Goal: Information Seeking & Learning: Learn about a topic

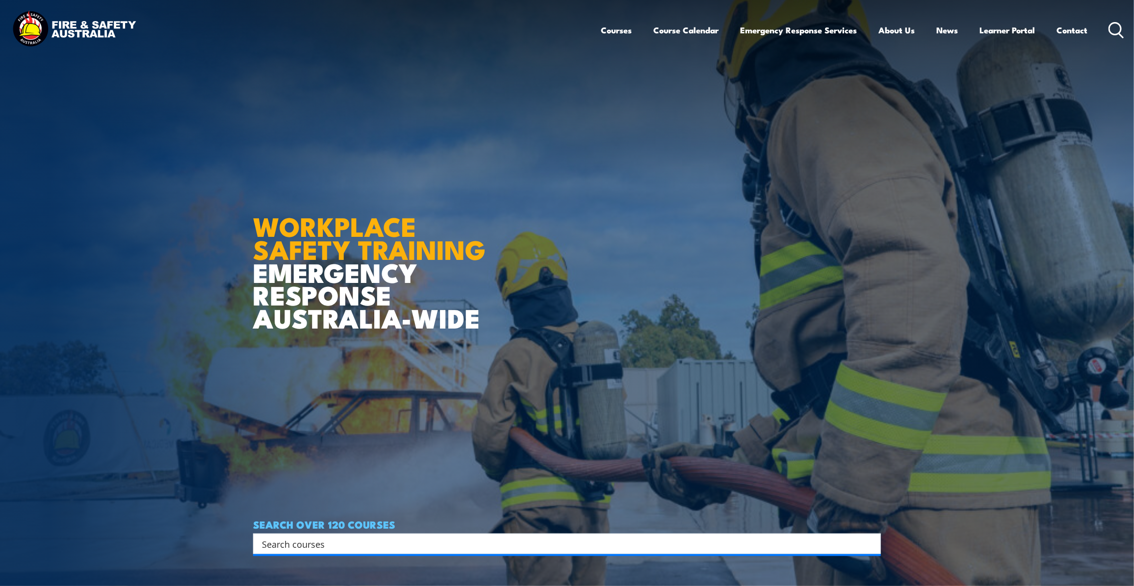
click at [673, 28] on link "Course Calendar" at bounding box center [686, 30] width 65 height 26
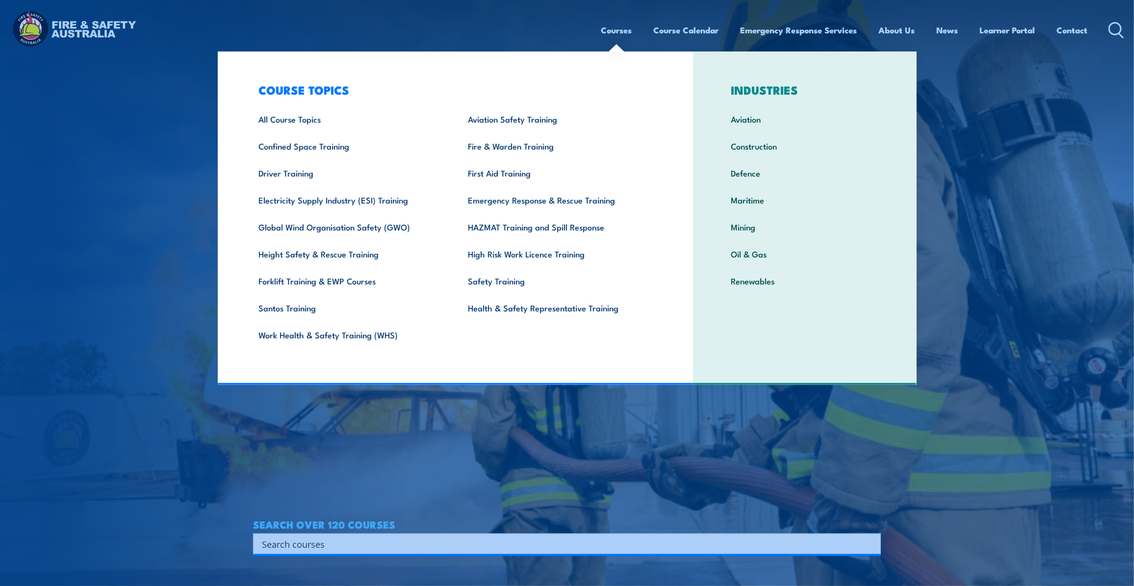
click at [617, 30] on link "Courses" at bounding box center [616, 30] width 31 height 26
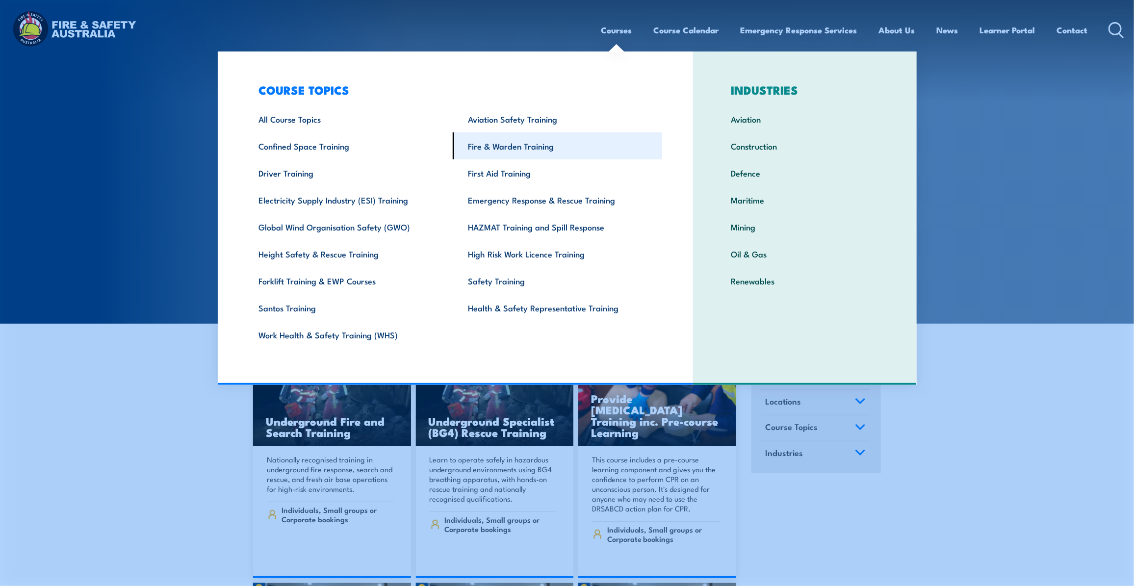
click at [510, 145] on link "Fire & Warden Training" at bounding box center [557, 145] width 209 height 27
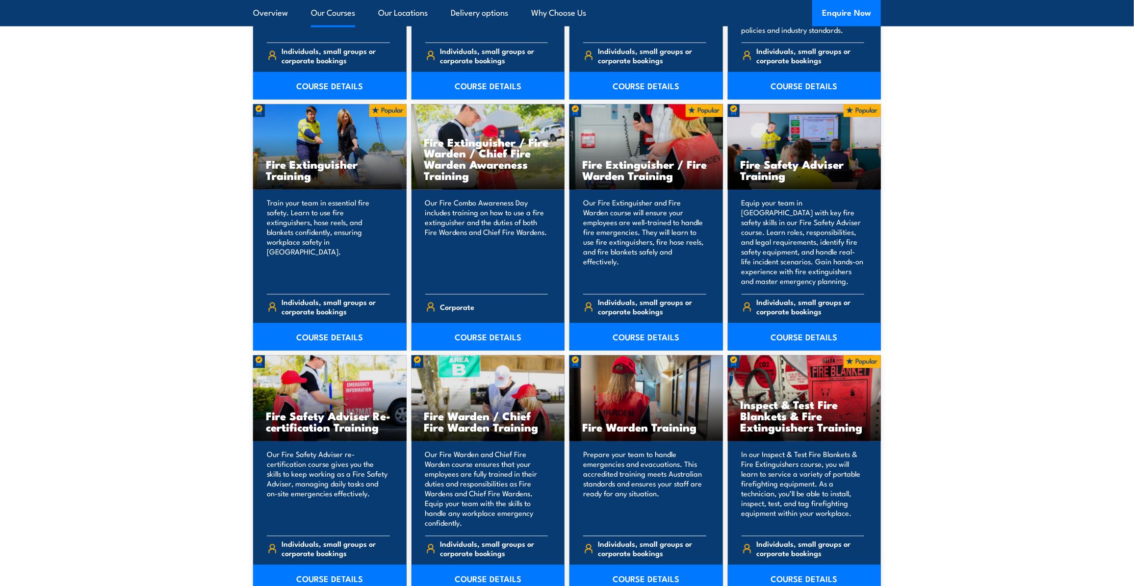
scroll to position [1042, 0]
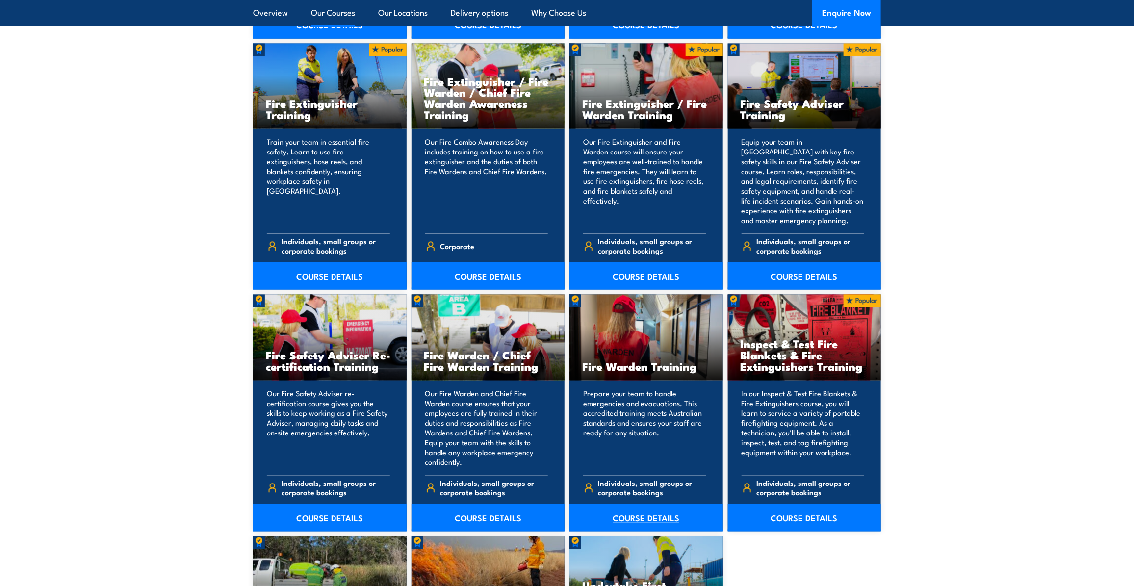
click at [640, 518] on link "COURSE DETAILS" at bounding box center [645, 517] width 153 height 27
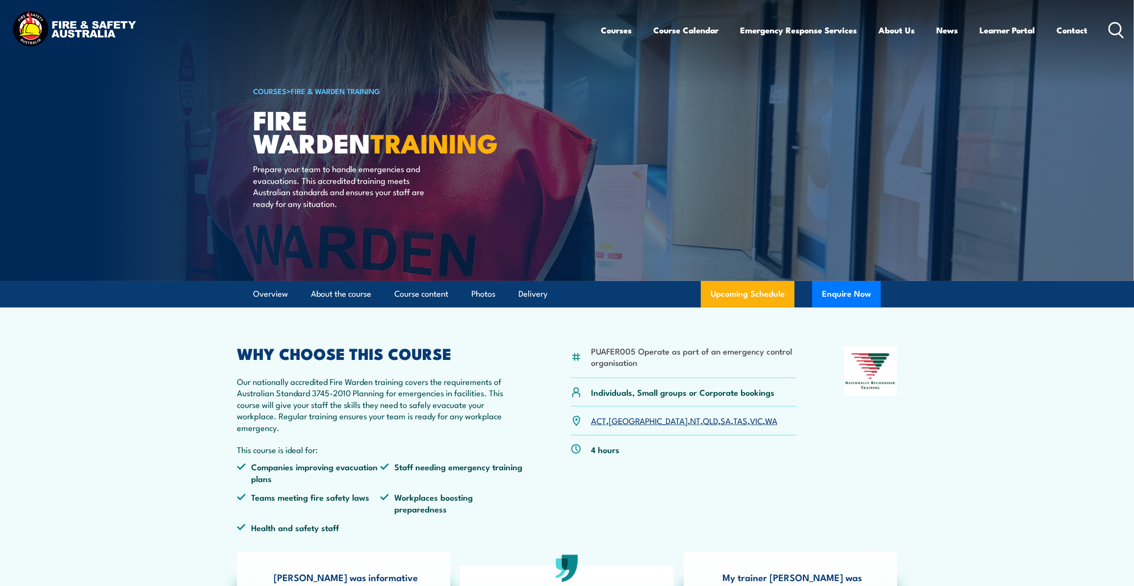
click at [765, 422] on link "WA" at bounding box center [771, 420] width 12 height 12
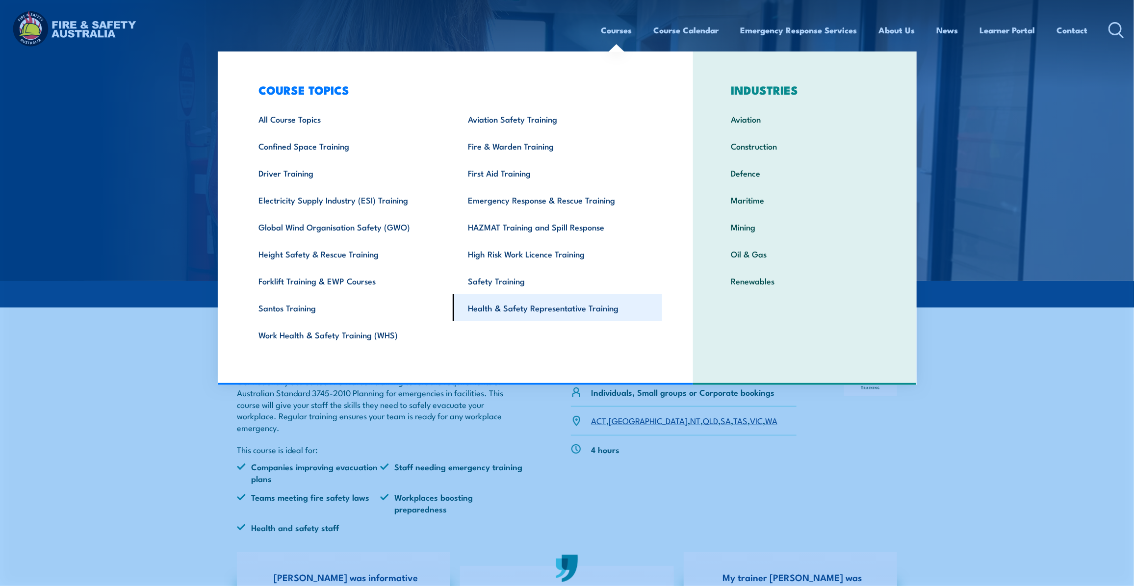
click at [540, 307] on link "Health & Safety Representative Training" at bounding box center [557, 307] width 209 height 27
